Goal: Obtain resource: Download file/media

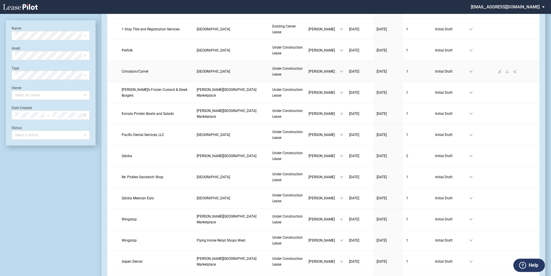
scroll to position [145, 0]
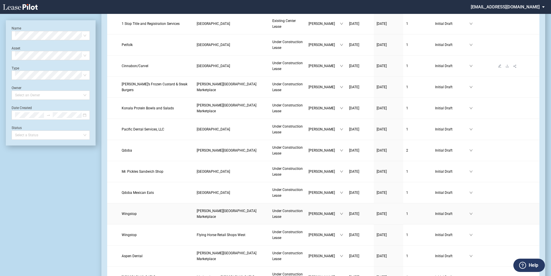
click at [165, 213] on link "Wingstop" at bounding box center [156, 214] width 69 height 6
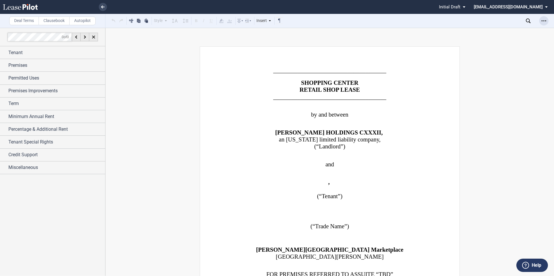
click at [545, 21] on use "Open Lease options menu" at bounding box center [543, 20] width 5 height 1
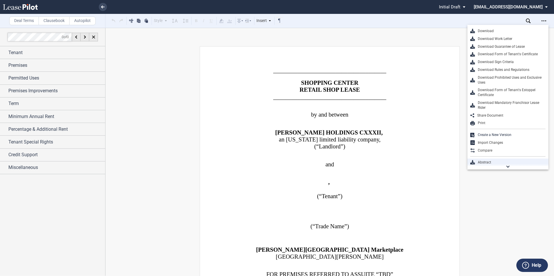
click at [504, 162] on div "Abstract" at bounding box center [510, 162] width 71 height 5
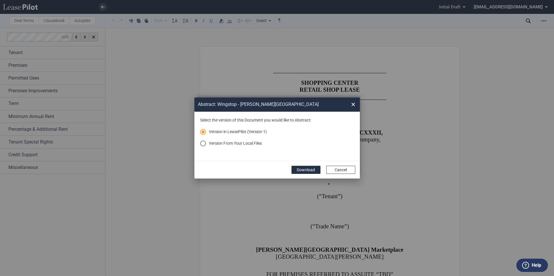
click at [219, 145] on md-radio-button "Version From Your Local Files" at bounding box center [277, 144] width 154 height 6
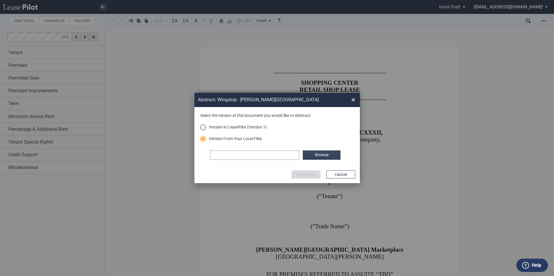
click at [335, 156] on label "Browse" at bounding box center [322, 155] width 38 height 9
click at [307, 178] on button "Download" at bounding box center [305, 175] width 29 height 8
